Goal: Information Seeking & Learning: Learn about a topic

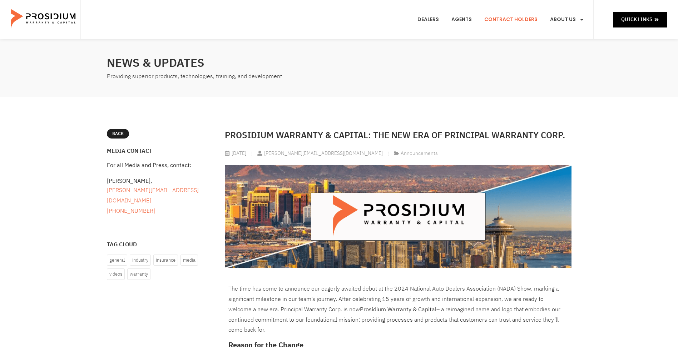
click at [496, 18] on link "Contract Holders" at bounding box center [511, 19] width 64 height 26
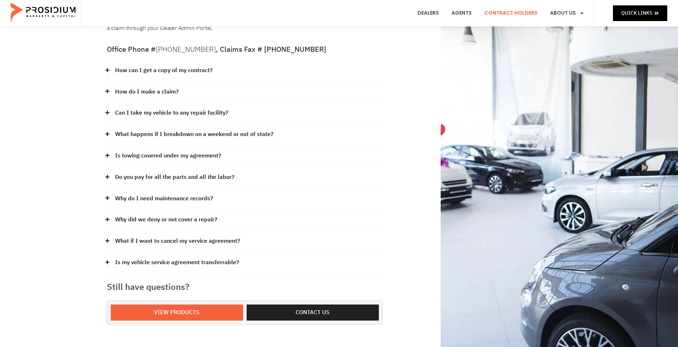
scroll to position [143, 0]
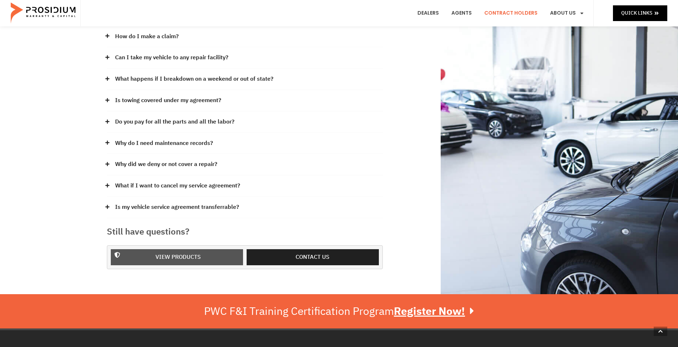
click at [161, 252] on span "View Products" at bounding box center [177, 257] width 45 height 10
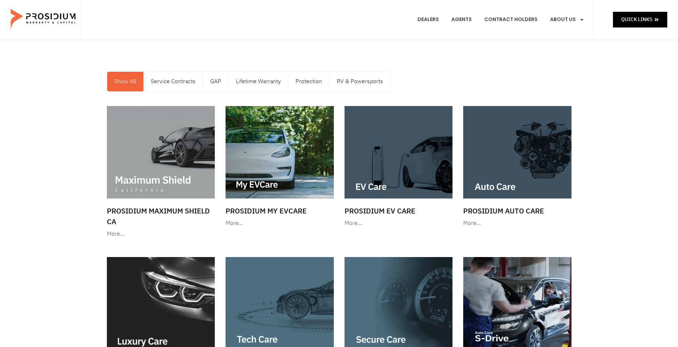
click at [521, 150] on div at bounding box center [517, 152] width 108 height 93
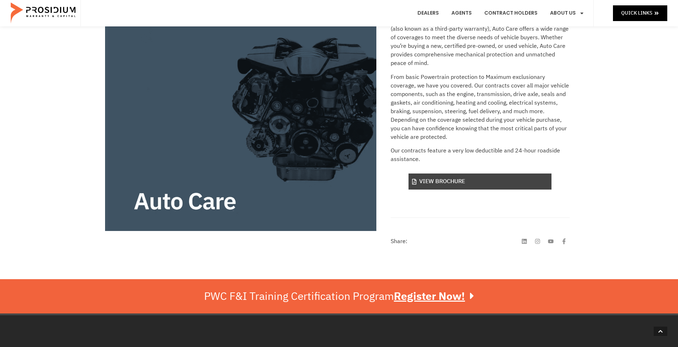
click at [436, 187] on link "View Brochure" at bounding box center [479, 182] width 143 height 16
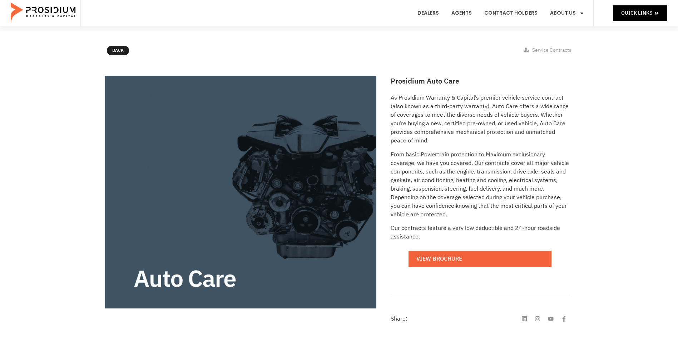
scroll to position [36, 0]
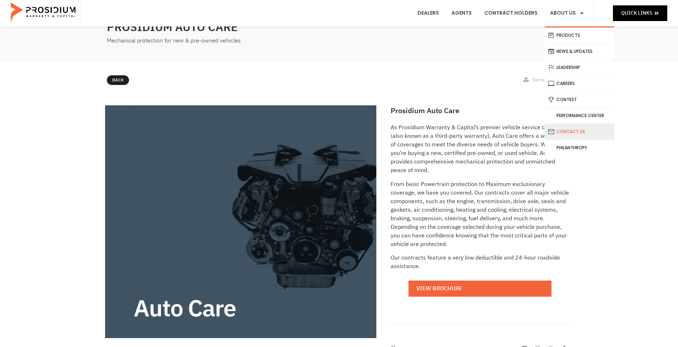
click at [571, 131] on link "Contact Us" at bounding box center [579, 132] width 70 height 16
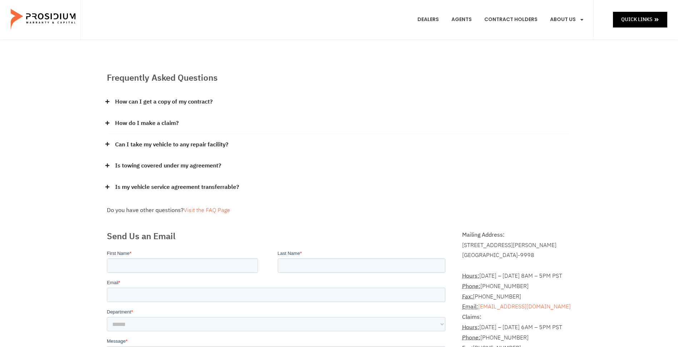
click at [128, 102] on link "How can I get a copy of my contract?" at bounding box center [164, 102] width 98 height 10
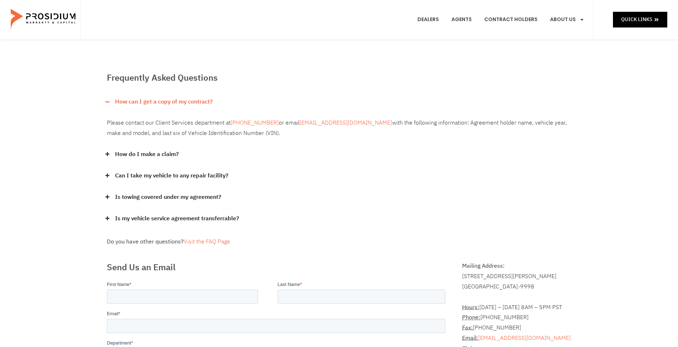
click at [128, 101] on link "How can I get a copy of my contract?" at bounding box center [164, 102] width 98 height 10
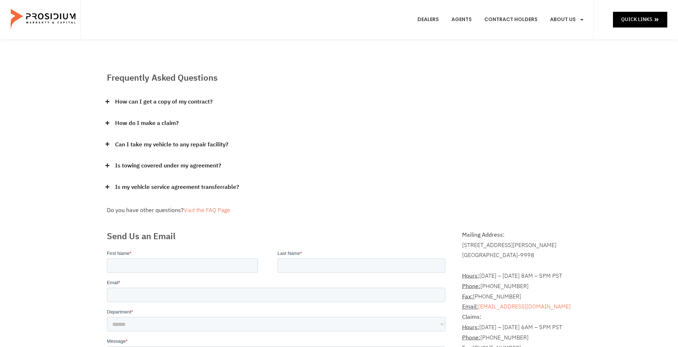
click at [128, 126] on link "How do I make a claim?" at bounding box center [147, 123] width 64 height 10
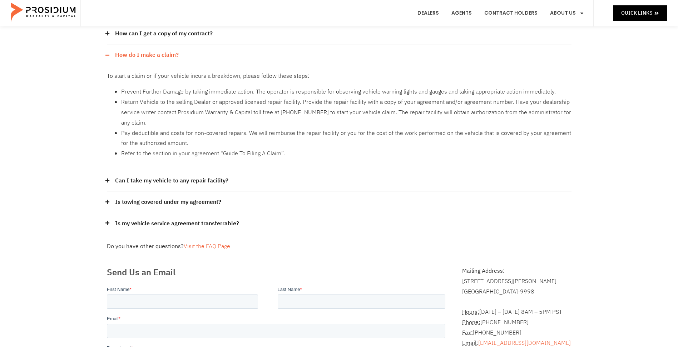
scroll to position [71, 0]
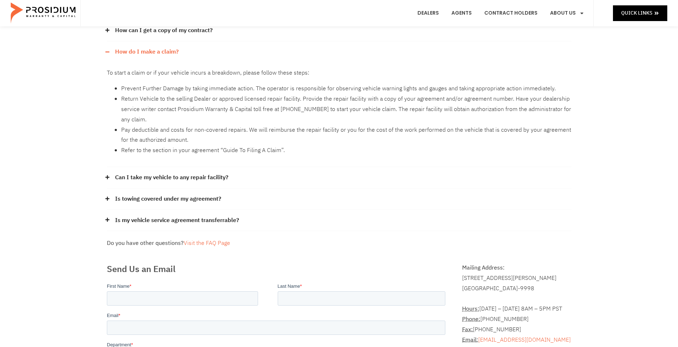
click at [132, 178] on link "Can I take my vehicle to any repair facility?" at bounding box center [171, 178] width 113 height 10
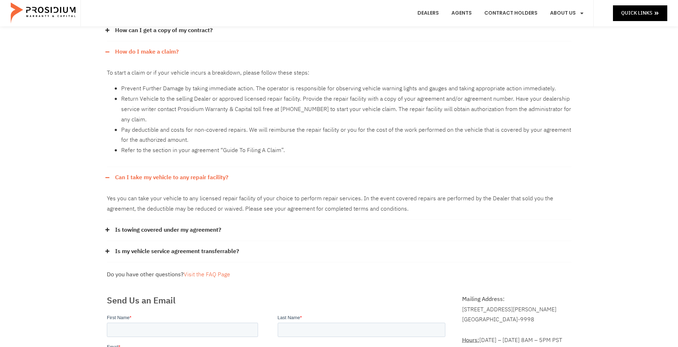
click at [127, 175] on link "Can I take my vehicle to any repair facility?" at bounding box center [171, 178] width 113 height 10
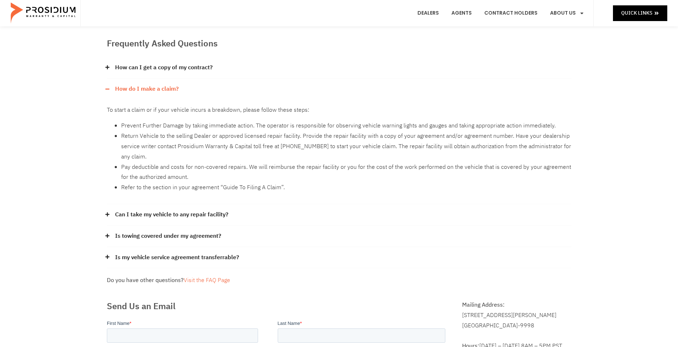
scroll to position [0, 0]
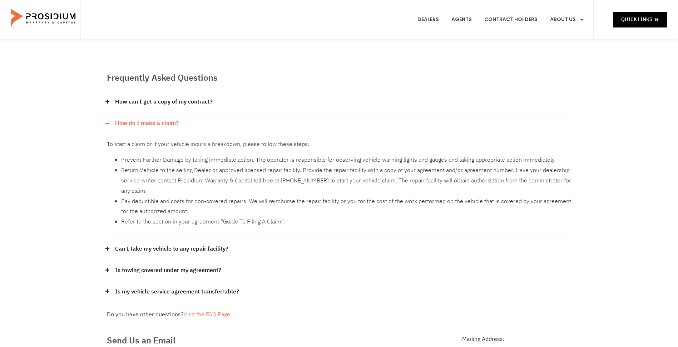
click at [135, 101] on link "How can I get a copy of my contract?" at bounding box center [164, 102] width 98 height 10
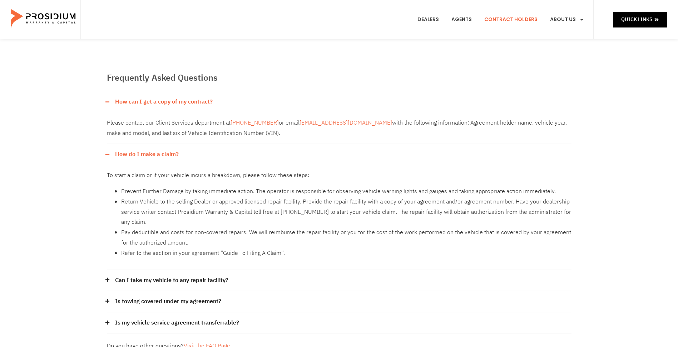
click at [508, 16] on link "Contract Holders" at bounding box center [511, 19] width 64 height 26
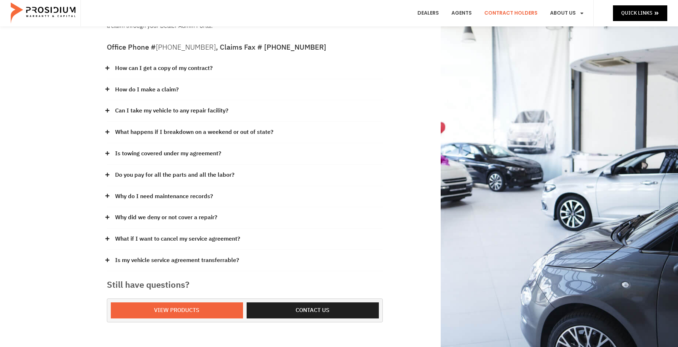
scroll to position [107, 0]
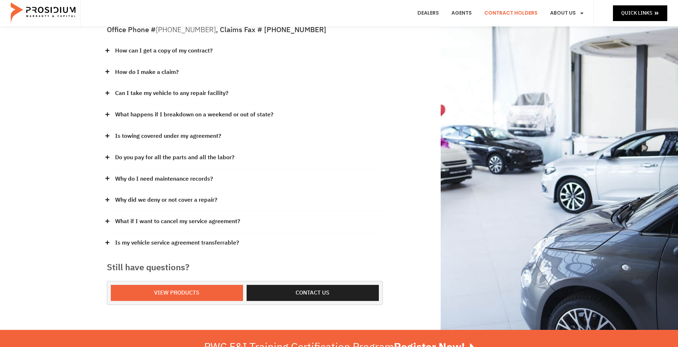
click at [133, 153] on link "Do you pay for all the parts and all the labor?" at bounding box center [174, 158] width 119 height 10
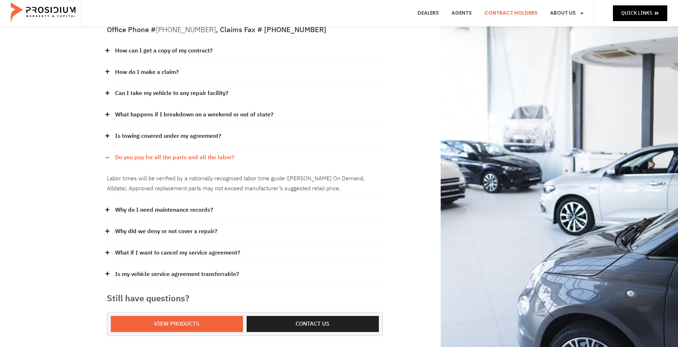
click at [121, 153] on link "Do you pay for all the parts and all the labor?" at bounding box center [174, 158] width 119 height 10
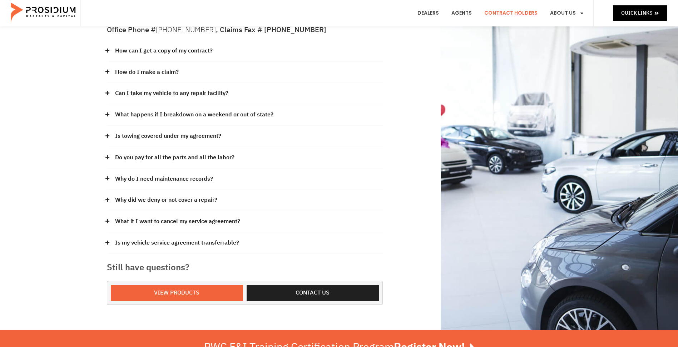
click at [124, 174] on link "Why do I need maintenance records?" at bounding box center [164, 179] width 98 height 10
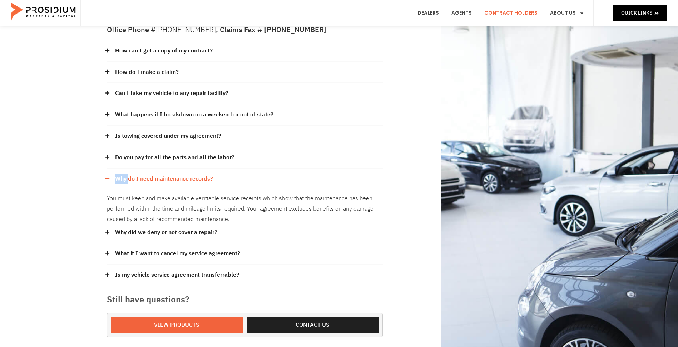
click at [123, 174] on link "Why do I need maintenance records?" at bounding box center [164, 179] width 98 height 10
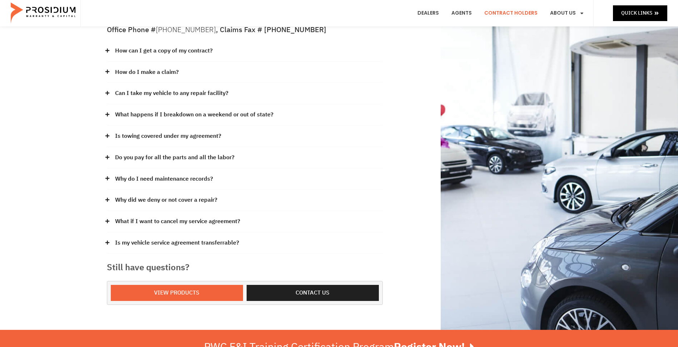
drag, startPoint x: 123, startPoint y: 166, endPoint x: 102, endPoint y: 179, distance: 24.5
click at [104, 178] on div "Our claims office is in Scottsdale Arizona and Seattle Washington with support …" at bounding box center [244, 131] width 283 height 355
click at [123, 197] on div "Why did we deny or not cover a repair?" at bounding box center [245, 200] width 276 height 21
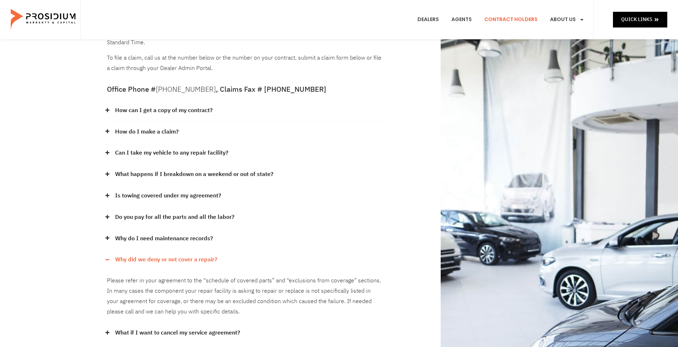
scroll to position [0, 0]
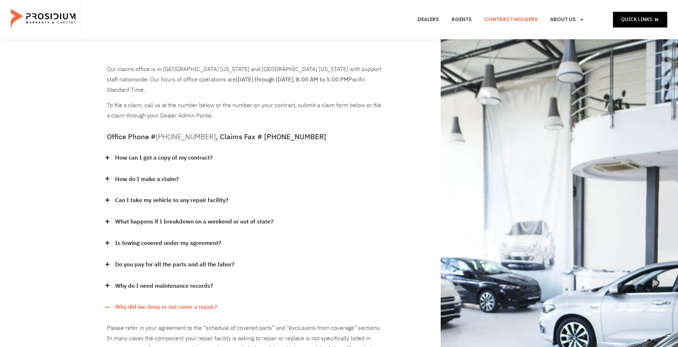
click at [493, 25] on link "Contract Holders" at bounding box center [511, 19] width 64 height 26
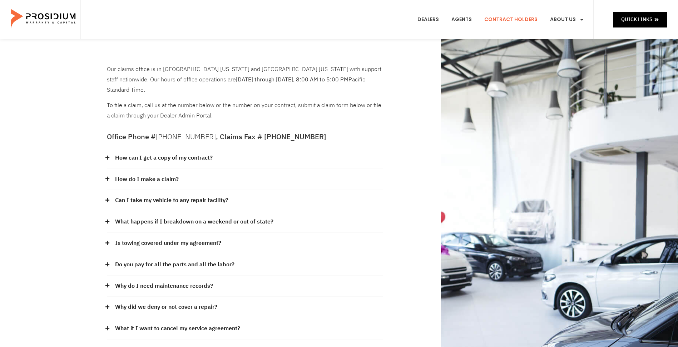
click at [66, 20] on img at bounding box center [44, 20] width 66 height 36
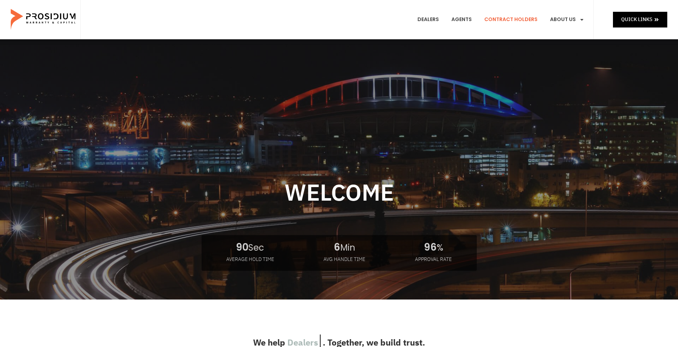
click at [507, 16] on link "Contract Holders" at bounding box center [511, 19] width 64 height 26
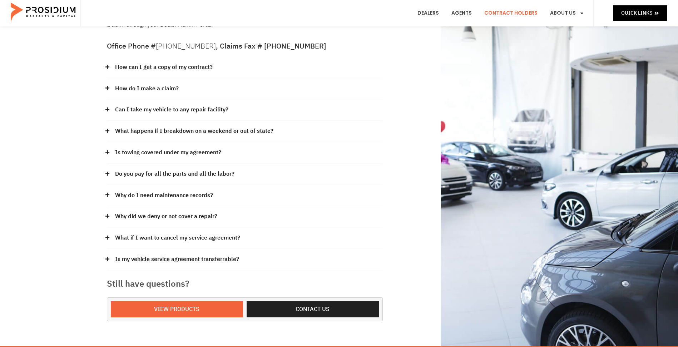
scroll to position [214, 0]
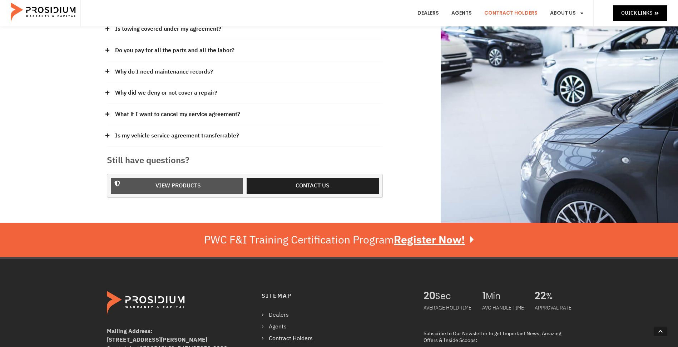
click at [192, 181] on span "View Products" at bounding box center [177, 186] width 45 height 10
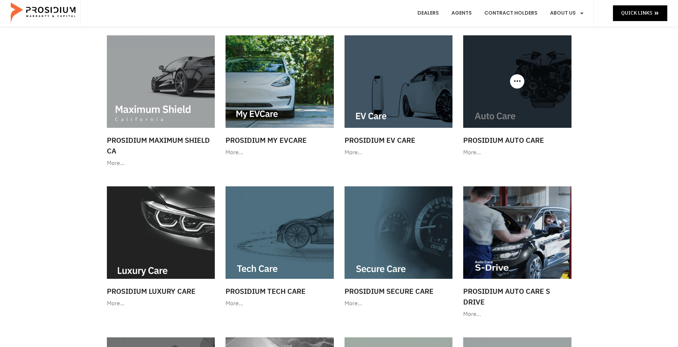
scroll to position [71, 0]
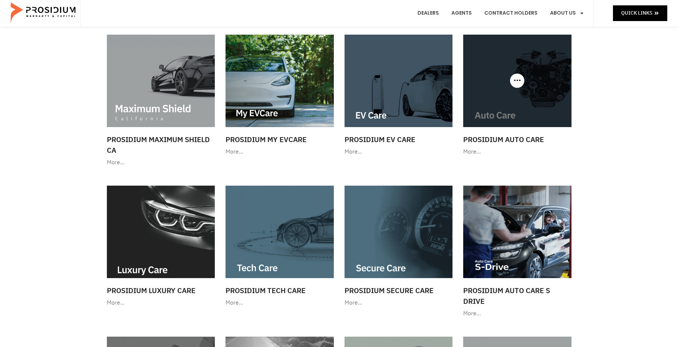
click at [501, 98] on img at bounding box center [517, 81] width 108 height 93
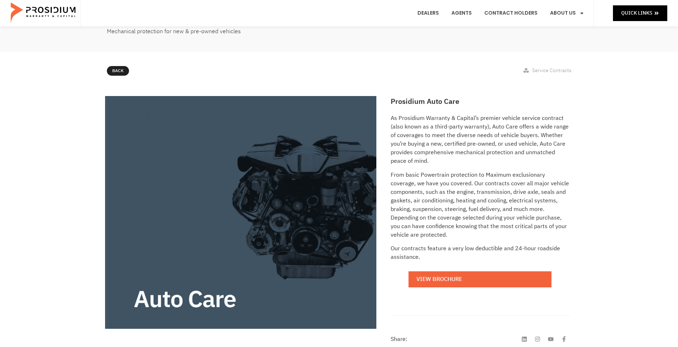
scroll to position [107, 0]
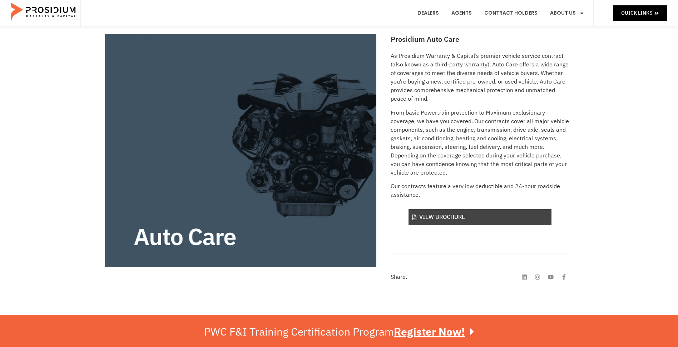
click at [461, 218] on link "View Brochure" at bounding box center [479, 217] width 143 height 16
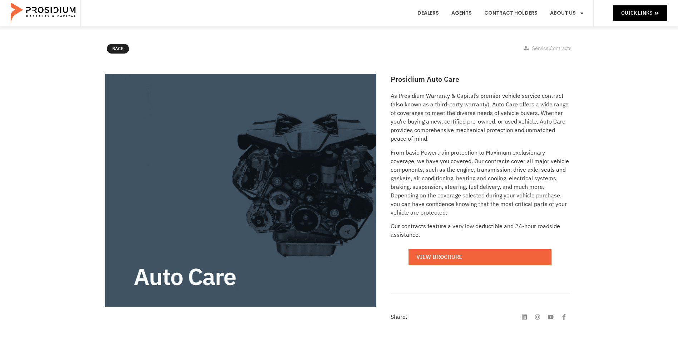
scroll to position [0, 0]
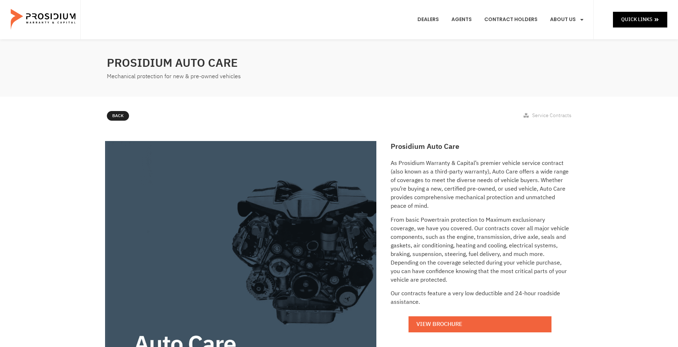
click at [530, 118] on span "Service Contracts" at bounding box center [549, 115] width 43 height 9
click at [527, 116] on icon at bounding box center [525, 115] width 5 height 5
click at [118, 117] on span "Back" at bounding box center [123, 116] width 11 height 8
